Goal: Contribute content: Contribute content

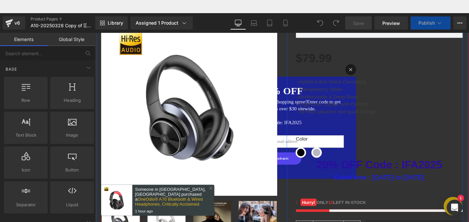
scroll to position [143, 0]
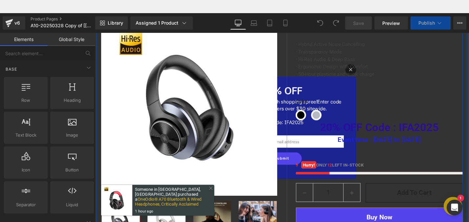
click at [391, 137] on div "20% OFF Code : IFA2025 Heading" at bounding box center [396, 134] width 177 height 16
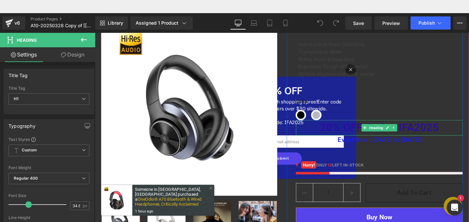
click at [427, 133] on span "20% OFF Code : IFA2025" at bounding box center [397, 133] width 126 height 13
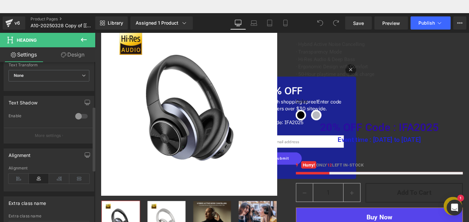
scroll to position [293, 0]
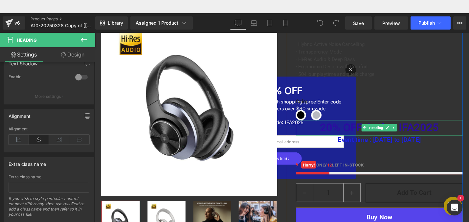
click at [358, 133] on span "20% OFF Code : IFA2025" at bounding box center [397, 133] width 126 height 13
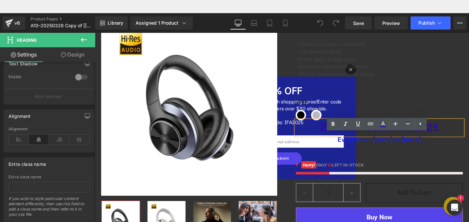
click at [469, 140] on h1 "20% OFF Code : IFA2025" at bounding box center [396, 134] width 177 height 16
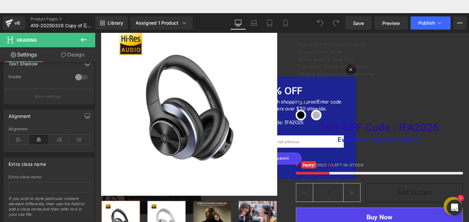
click at [80, 38] on icon at bounding box center [84, 40] width 8 height 8
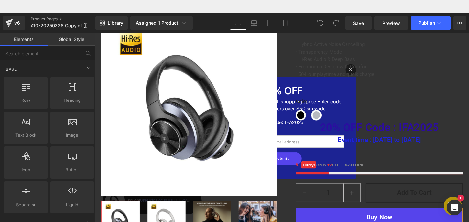
click at [73, 44] on link "Global Style" at bounding box center [72, 39] width 48 height 13
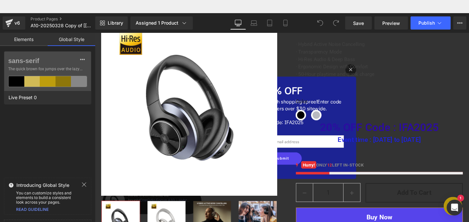
click at [29, 35] on link "Elements" at bounding box center [24, 39] width 48 height 13
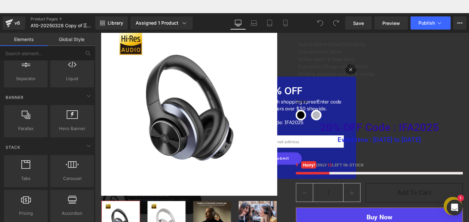
scroll to position [132, 0]
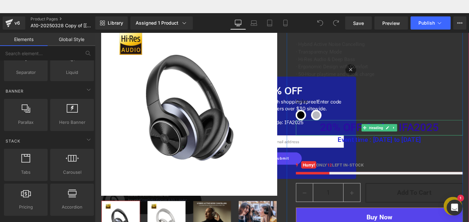
click at [355, 133] on span "20% OFF Code : IFA2025" at bounding box center [397, 133] width 126 height 13
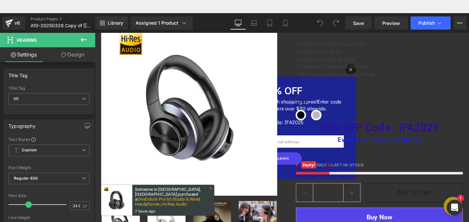
click at [83, 54] on link "Design" at bounding box center [73, 54] width 48 height 15
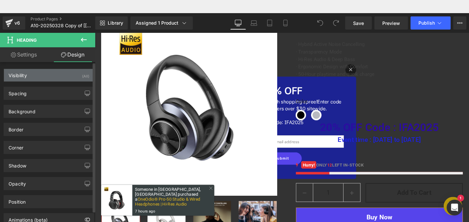
click at [52, 77] on div "Visibility (All)" at bounding box center [49, 75] width 90 height 12
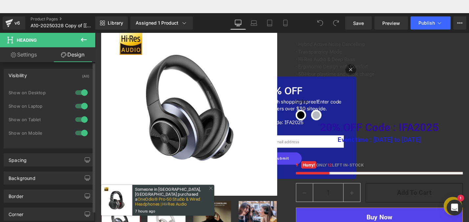
click at [52, 77] on div "Visibility (All)" at bounding box center [49, 75] width 90 height 12
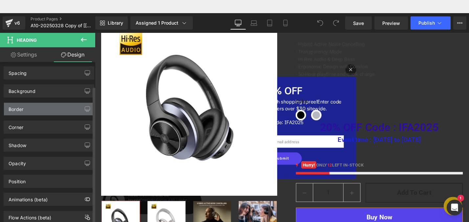
scroll to position [28, 0]
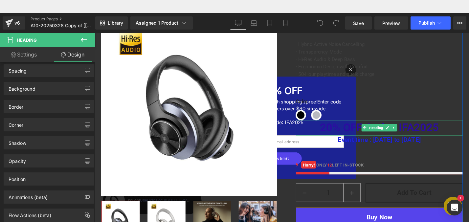
click at [462, 136] on h1 "20% OFF Code : IFA2025" at bounding box center [396, 134] width 177 height 16
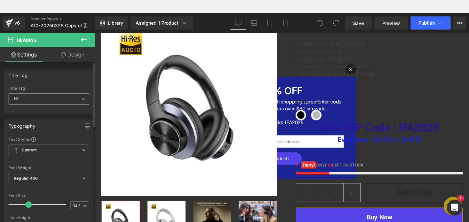
click at [82, 97] on icon at bounding box center [84, 99] width 4 height 4
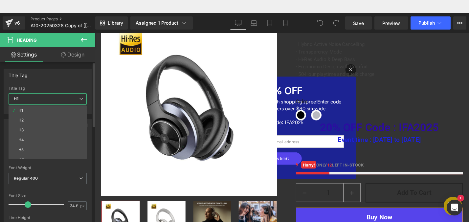
click at [82, 97] on icon at bounding box center [81, 99] width 4 height 4
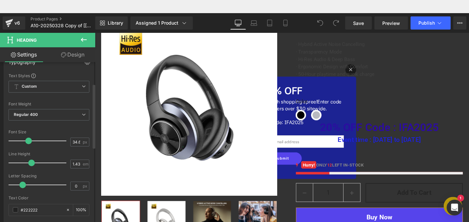
scroll to position [0, 0]
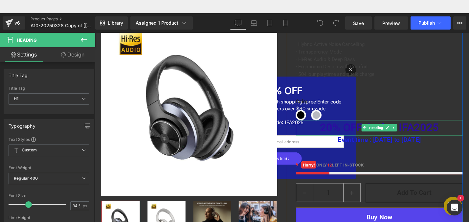
click at [464, 132] on h1 "20% OFF Code : IFA2025" at bounding box center [396, 134] width 177 height 16
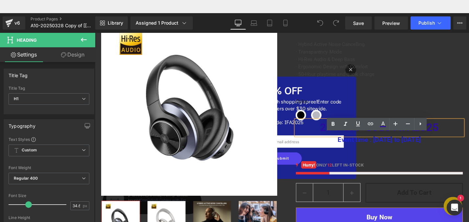
click at [469, 132] on h1 "20% OFF Code : IFA2025" at bounding box center [396, 134] width 177 height 16
click at [437, 100] on div "Color Black Gray-Gold" at bounding box center [396, 110] width 177 height 34
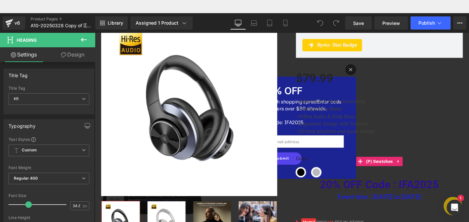
scroll to position [81, 0]
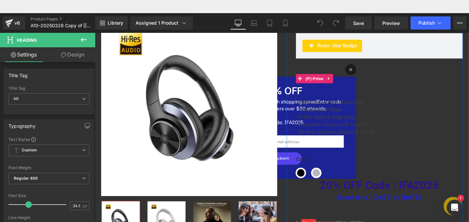
click at [357, 87] on div "$79.99 $79.99 - -7899% OFF" at bounding box center [396, 82] width 177 height 22
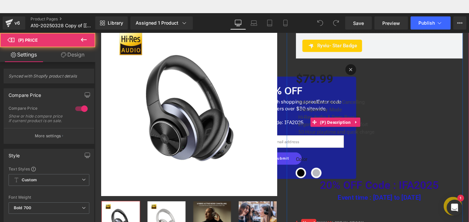
click at [367, 108] on span "· Hybrid Active Noise Cancelling" at bounding box center [344, 107] width 73 height 6
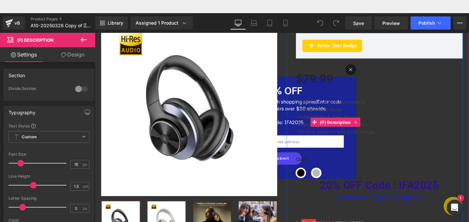
click at [394, 105] on div "· Hybrid Active Noise Cancelling · Transparency Mode · Hi-Res Audio & Deep Bass…" at bounding box center [396, 128] width 177 height 50
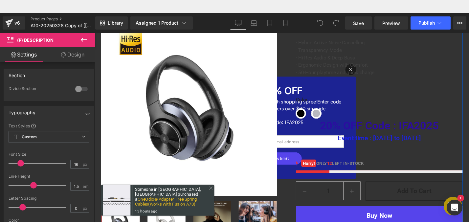
scroll to position [145, 0]
click at [409, 133] on div "20% OFF Code : IFA2025 Heading" at bounding box center [396, 132] width 177 height 16
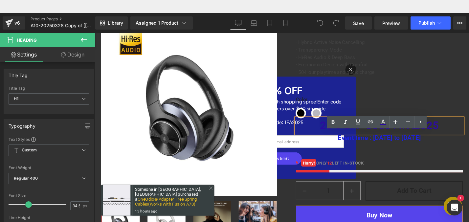
click at [467, 134] on h1 "20% OFF Code : IFA2025" at bounding box center [396, 132] width 177 height 16
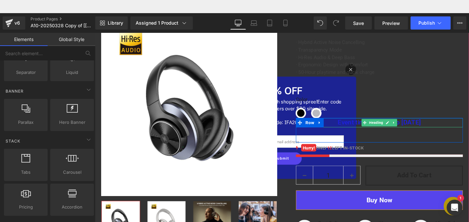
click at [413, 128] on icon at bounding box center [413, 129] width 4 height 4
click at [458, 129] on h1 "Event time : [DATE] to [DATE]" at bounding box center [396, 129] width 177 height 10
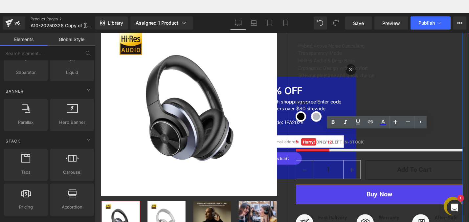
click at [458, 92] on div "· Hybrid Active Noise Cancelling · Transparency Mode · Hi-Res Audio & Deep Bass…" at bounding box center [396, 69] width 177 height 50
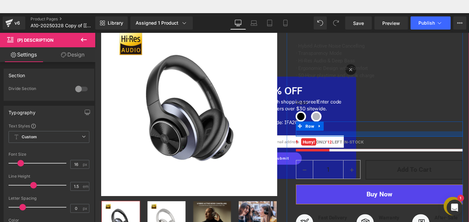
click at [407, 142] on div at bounding box center [396, 141] width 177 height 6
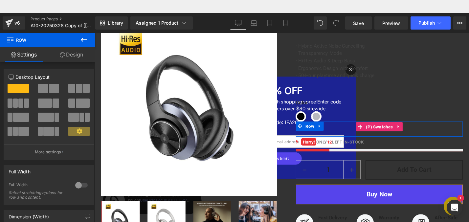
click at [422, 134] on div "Color Black Gray-Gold" at bounding box center [396, 133] width 177 height 10
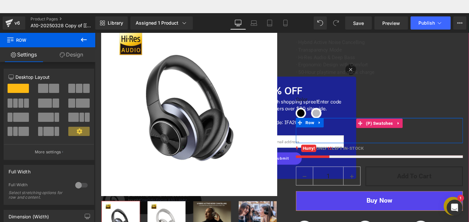
click at [436, 133] on div "Color Black Gray-Gold" at bounding box center [396, 130] width 177 height 10
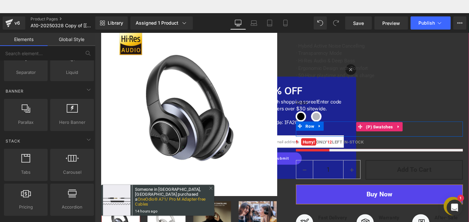
click at [442, 135] on div "Color Black Gray-Gold" at bounding box center [396, 133] width 177 height 10
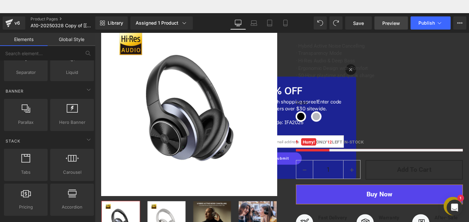
click at [385, 20] on span "Preview" at bounding box center [391, 23] width 18 height 7
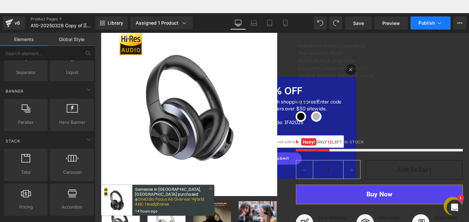
click at [427, 24] on span "Publish" at bounding box center [427, 22] width 16 height 5
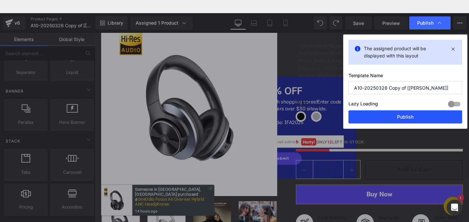
click at [396, 118] on button "Publish" at bounding box center [406, 116] width 114 height 13
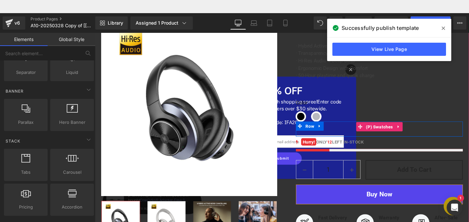
click at [458, 135] on div "Color Black Gray-Gold" at bounding box center [396, 133] width 177 height 10
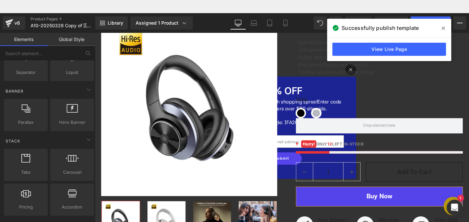
click at [446, 28] on span at bounding box center [443, 28] width 11 height 11
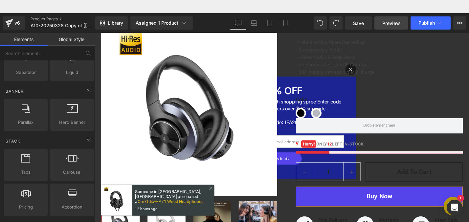
click at [394, 22] on span "Preview" at bounding box center [391, 23] width 18 height 7
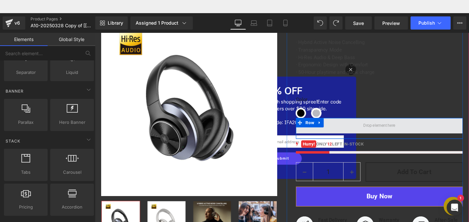
click at [450, 129] on span at bounding box center [396, 132] width 177 height 16
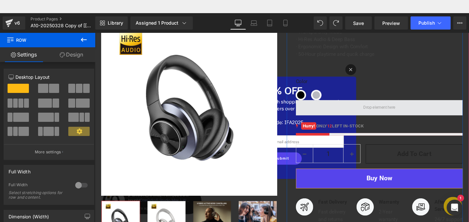
scroll to position [159, 0]
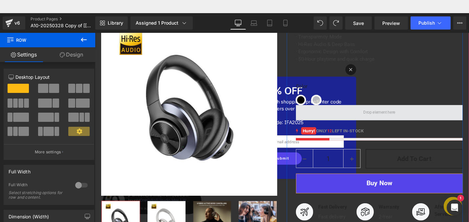
click at [451, 113] on span at bounding box center [396, 118] width 177 height 16
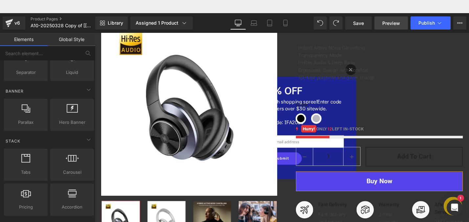
click at [398, 22] on span "Preview" at bounding box center [391, 23] width 18 height 7
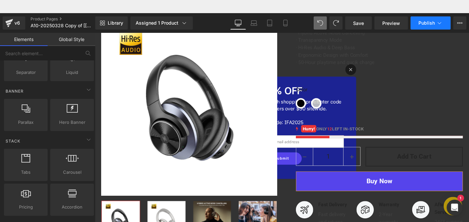
click at [423, 24] on span "Publish" at bounding box center [427, 22] width 16 height 5
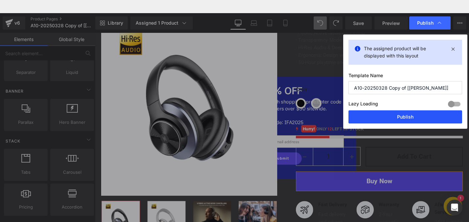
click at [405, 116] on button "Publish" at bounding box center [406, 116] width 114 height 13
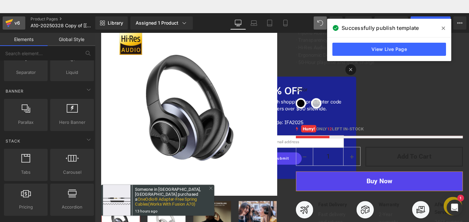
click at [14, 23] on div "v6" at bounding box center [17, 23] width 8 height 9
